Goal: Task Accomplishment & Management: Manage account settings

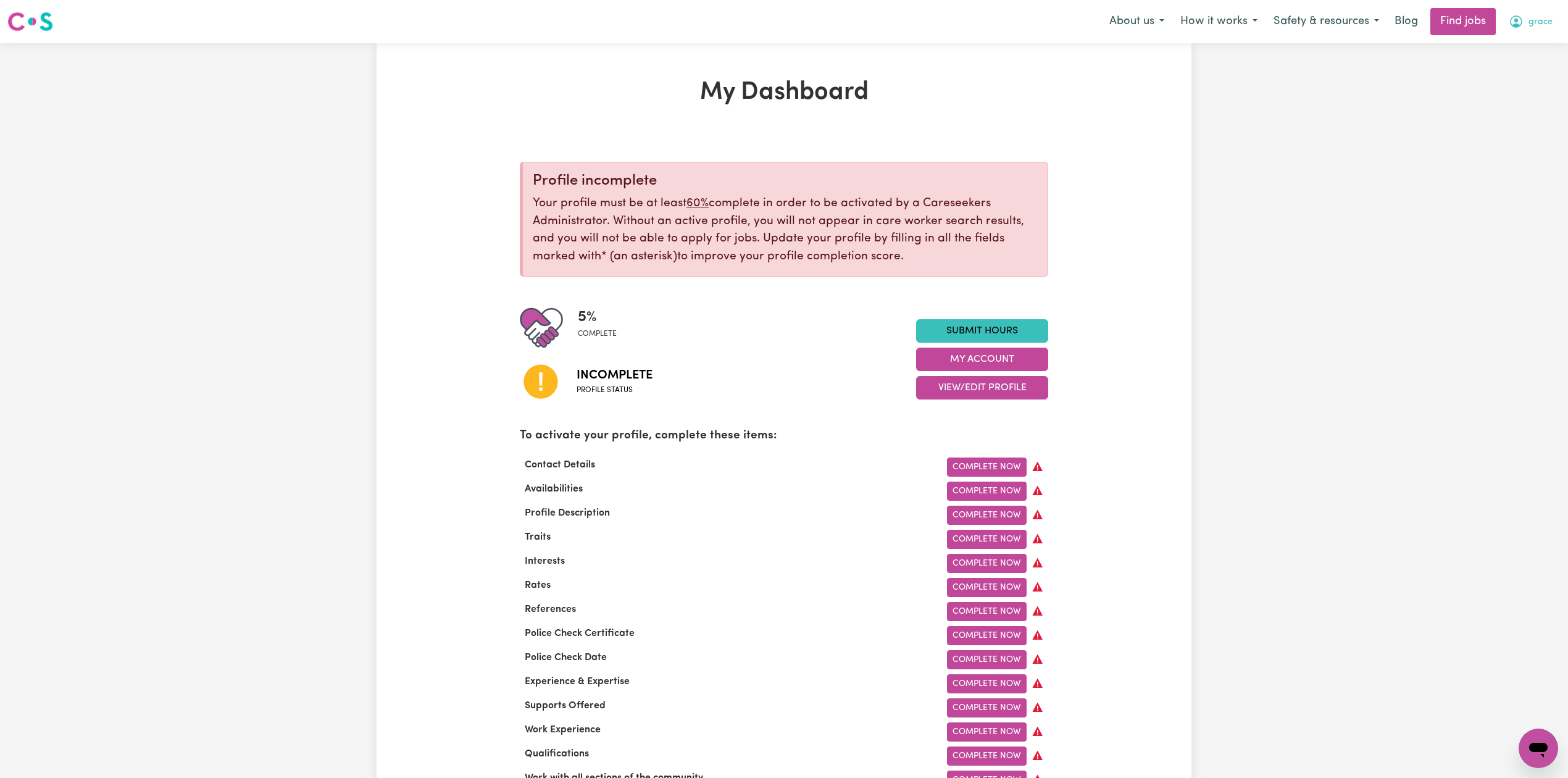
click at [1556, 20] on button "grace" at bounding box center [1530, 21] width 60 height 26
click at [1505, 96] on link "Logout" at bounding box center [1511, 94] width 97 height 24
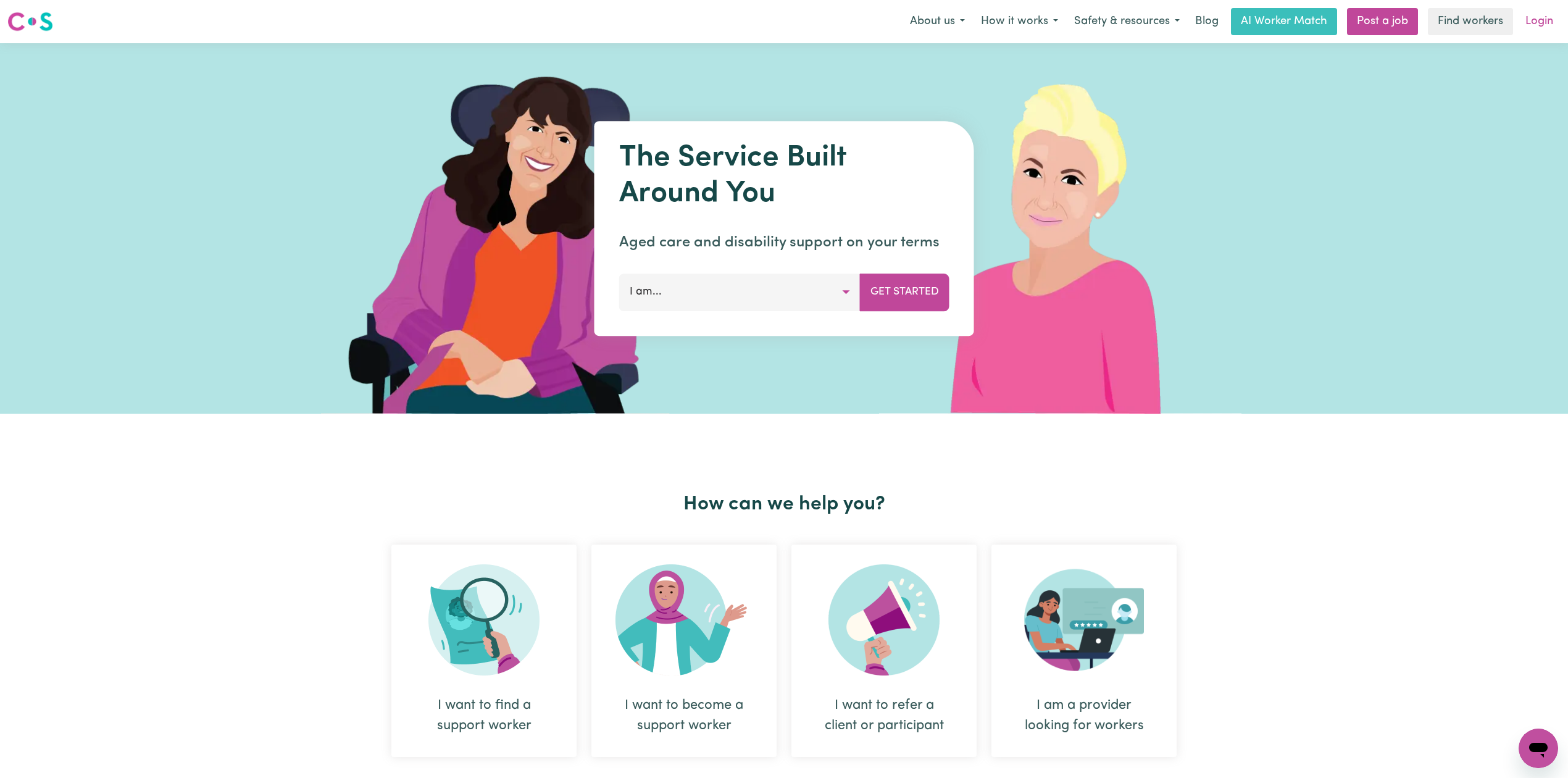
click at [1527, 20] on link "Login" at bounding box center [1539, 22] width 42 height 27
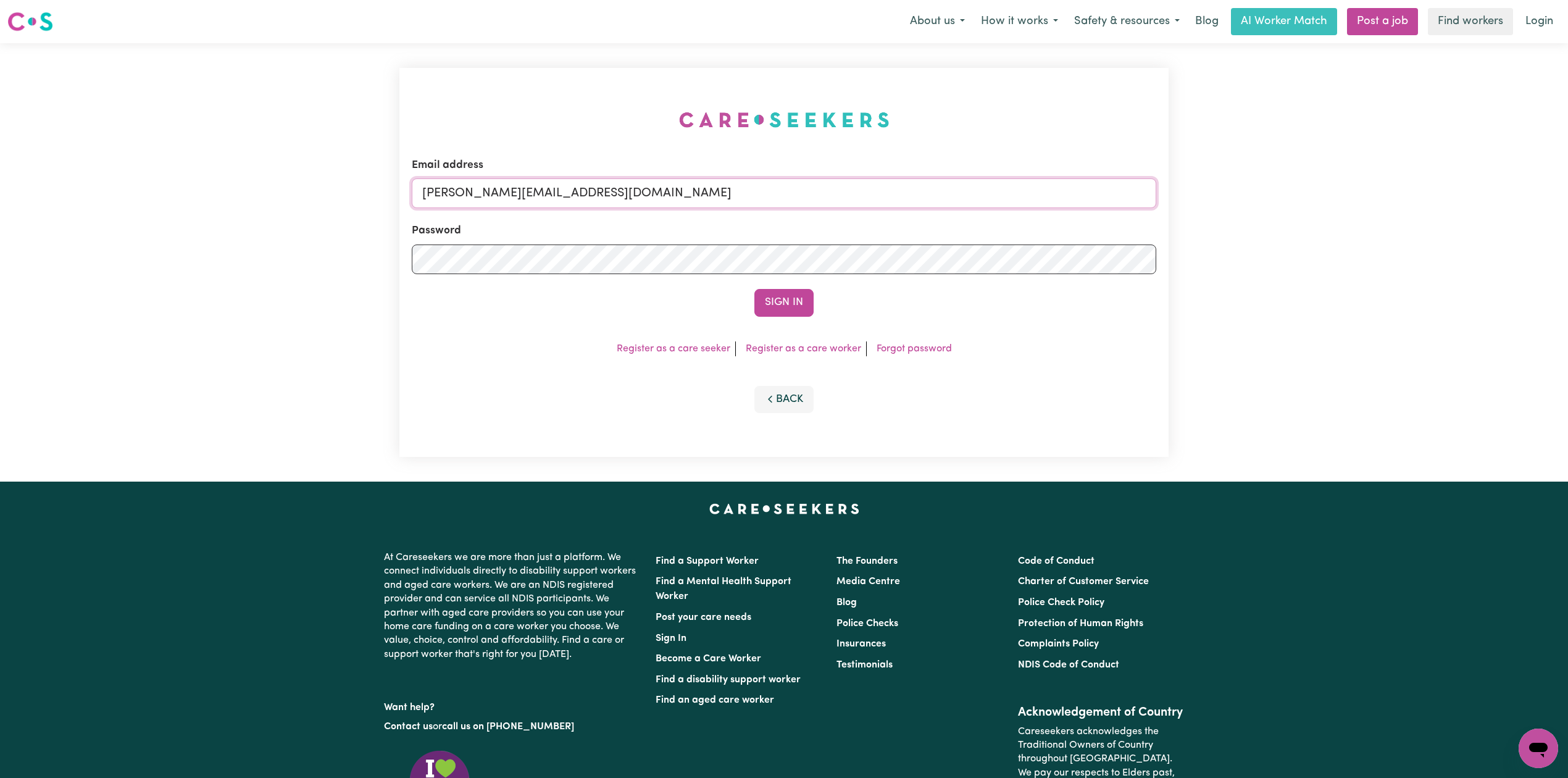
drag, startPoint x: 645, startPoint y: 203, endPoint x: 638, endPoint y: 207, distance: 8.1
click at [645, 203] on input "[PERSON_NAME][EMAIL_ADDRESS][DOMAIN_NAME]" at bounding box center [784, 193] width 745 height 30
drag, startPoint x: 484, startPoint y: 196, endPoint x: 729, endPoint y: 196, distance: 245.0
click at [727, 196] on input "Superuser~[EMAIL_ADDRESS][DOMAIN_NAME]" at bounding box center [784, 193] width 745 height 30
type input "Superuser~[EMAIL_ADDRESS][DOMAIN_NAME]"
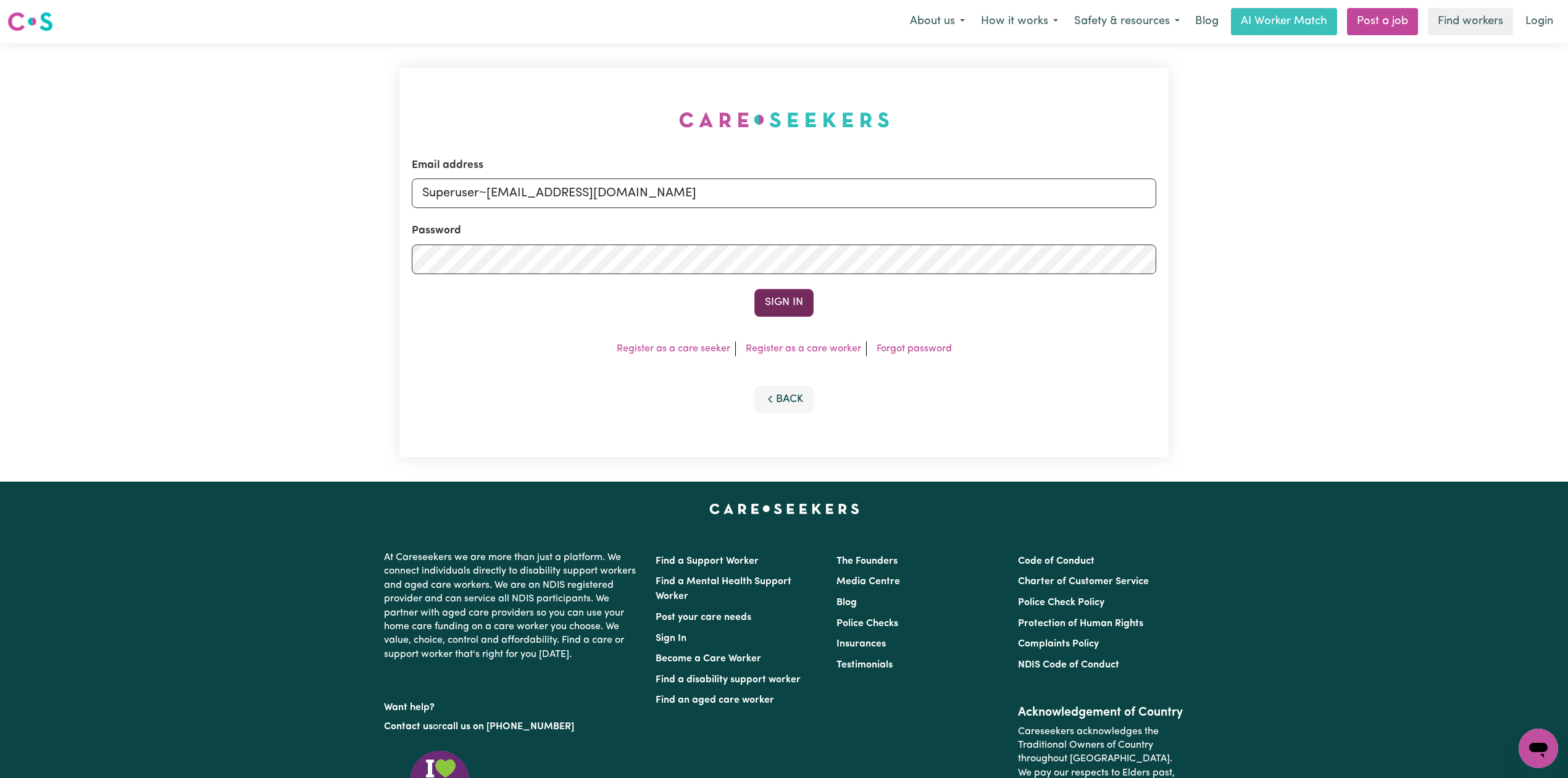
click at [777, 301] on button "Sign In" at bounding box center [784, 302] width 59 height 27
